Goal: Information Seeking & Learning: Find specific fact

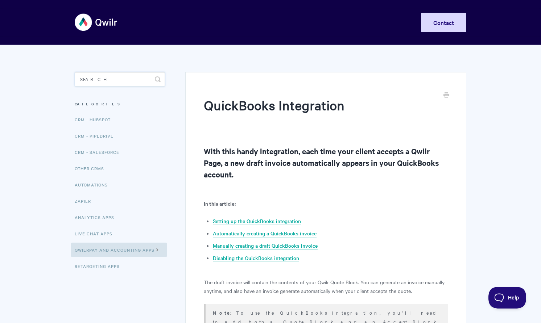
click at [113, 83] on input "Search" at bounding box center [120, 79] width 90 height 14
type input "xero"
